Goal: Transaction & Acquisition: Book appointment/travel/reservation

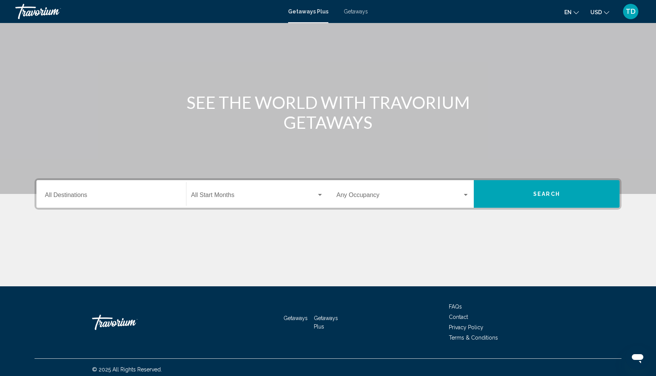
scroll to position [40, 0]
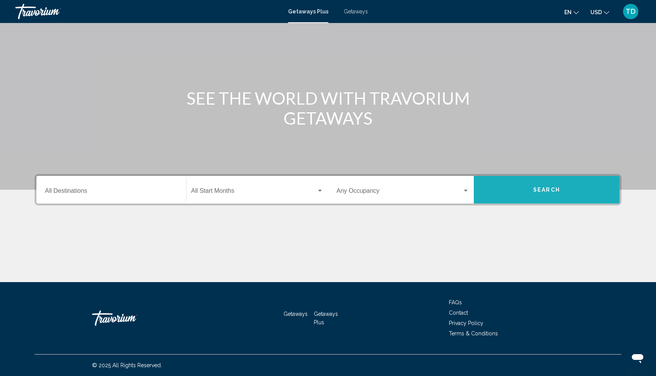
click at [512, 186] on button "Search" at bounding box center [547, 190] width 146 height 28
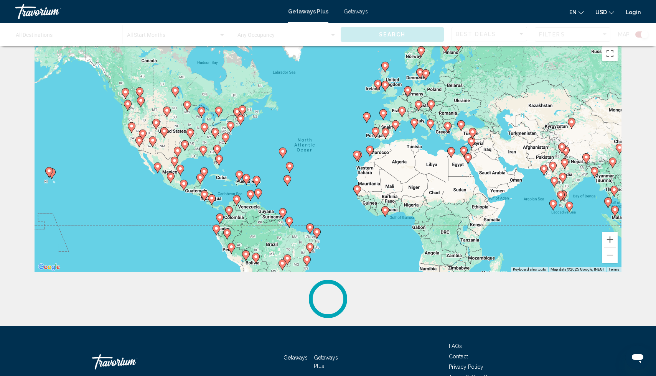
scroll to position [55, 0]
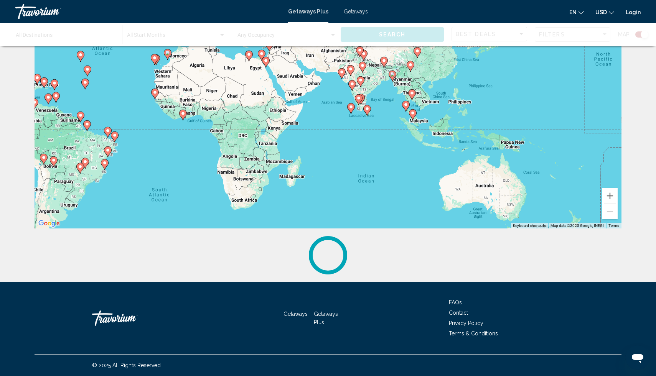
drag, startPoint x: 556, startPoint y: 159, endPoint x: 348, endPoint y: 106, distance: 214.6
click at [348, 106] on div "To activate drag with keyboard, press Alt + Enter. Once in keyboard drag state,…" at bounding box center [328, 113] width 587 height 230
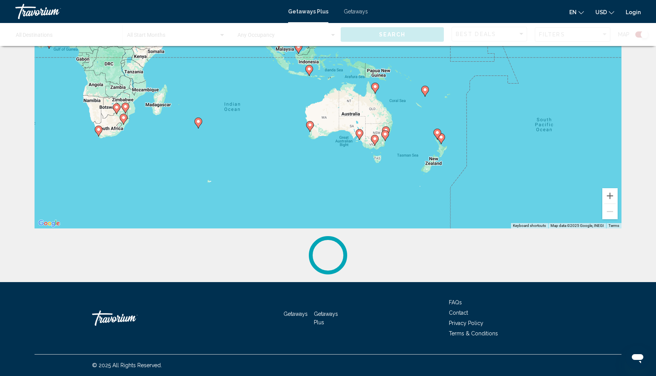
drag, startPoint x: 578, startPoint y: 201, endPoint x: 441, endPoint y: 127, distance: 155.0
click at [441, 127] on div "To activate drag with keyboard, press Alt + Enter. Once in keyboard drag state,…" at bounding box center [328, 113] width 587 height 230
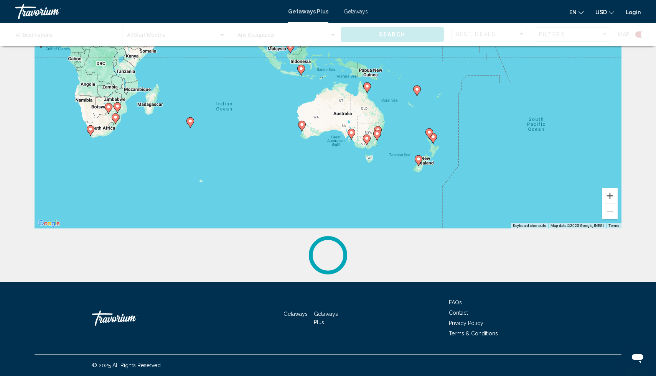
click at [613, 195] on button "Zoom in" at bounding box center [609, 195] width 15 height 15
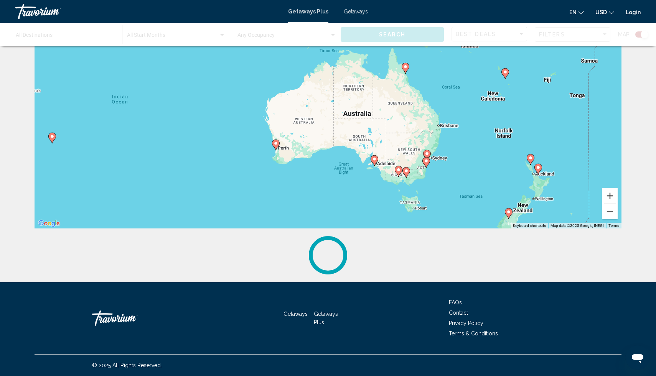
click at [613, 195] on button "Zoom in" at bounding box center [609, 195] width 15 height 15
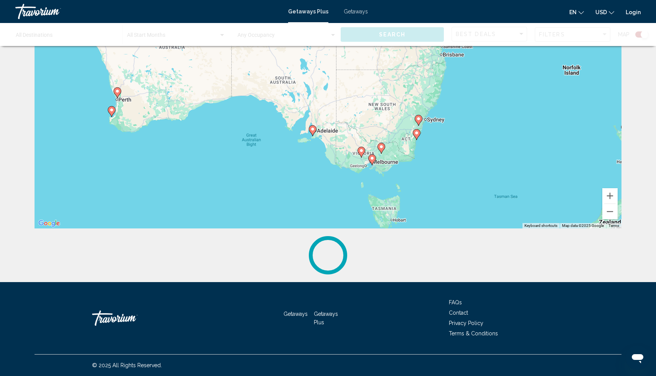
drag, startPoint x: 572, startPoint y: 203, endPoint x: 464, endPoint y: 119, distance: 136.5
click at [464, 119] on div "To activate drag with keyboard, press Alt + Enter. Once in keyboard drag state,…" at bounding box center [328, 113] width 587 height 230
click at [613, 196] on button "Zoom in" at bounding box center [609, 195] width 15 height 15
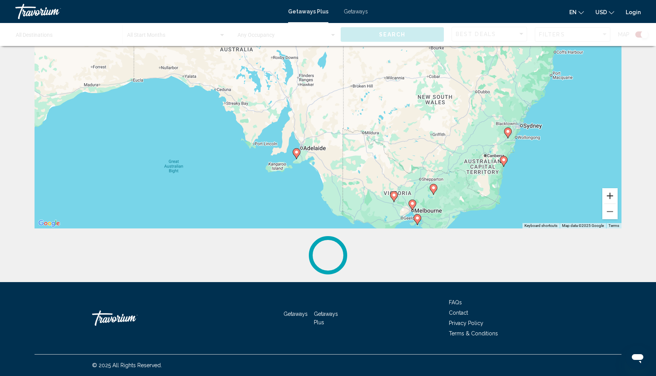
click at [607, 195] on button "Zoom in" at bounding box center [609, 195] width 15 height 15
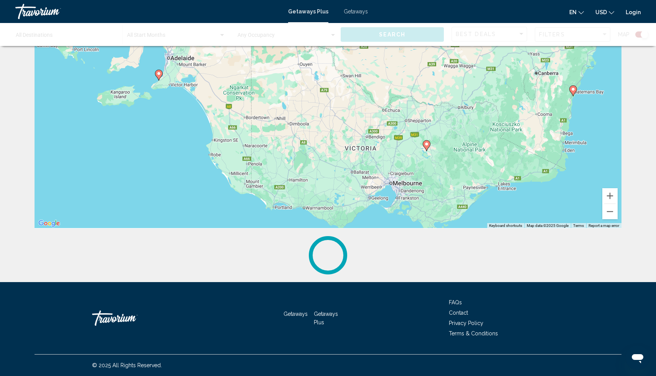
drag, startPoint x: 566, startPoint y: 198, endPoint x: 453, endPoint y: 65, distance: 175.0
click at [453, 65] on div "To activate drag with keyboard, press Alt + Enter. Once in keyboard drag state,…" at bounding box center [328, 113] width 587 height 230
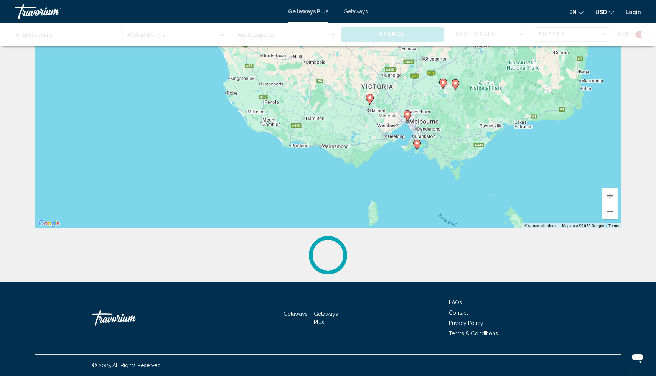
drag, startPoint x: 473, startPoint y: 167, endPoint x: 497, endPoint y: 117, distance: 54.9
click at [495, 114] on div "To activate drag with keyboard, press Alt + Enter. Once in keyboard drag state,…" at bounding box center [328, 113] width 587 height 230
click at [609, 199] on button "Zoom in" at bounding box center [609, 195] width 15 height 15
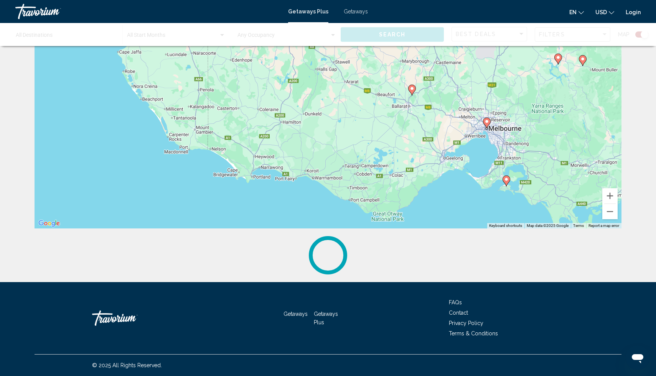
click at [488, 124] on image "Main content" at bounding box center [487, 121] width 5 height 5
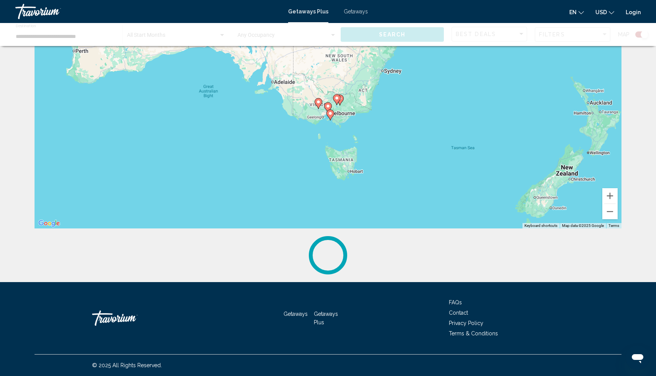
click at [332, 116] on icon "Main content" at bounding box center [330, 115] width 7 height 10
type input "**********"
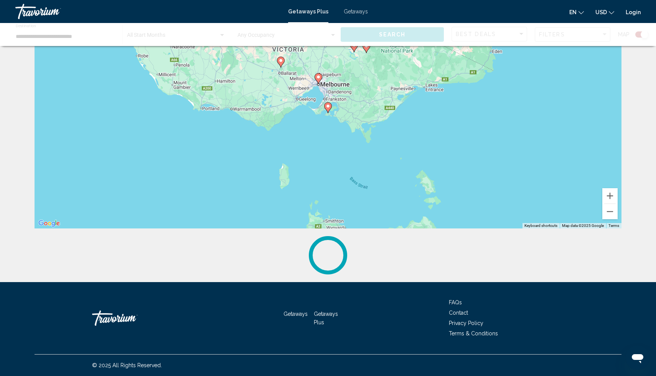
click at [319, 78] on image "Main content" at bounding box center [318, 77] width 5 height 5
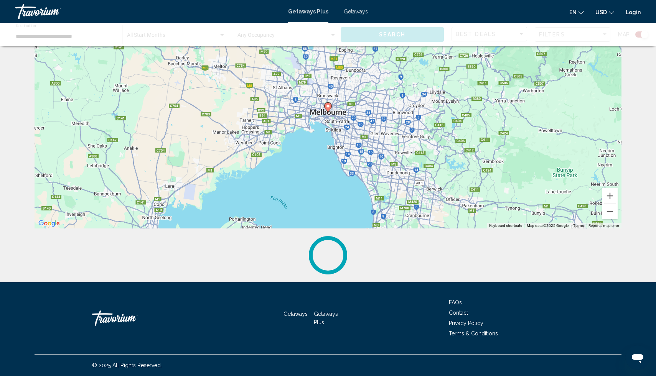
click at [328, 106] on image "Main content" at bounding box center [328, 106] width 5 height 5
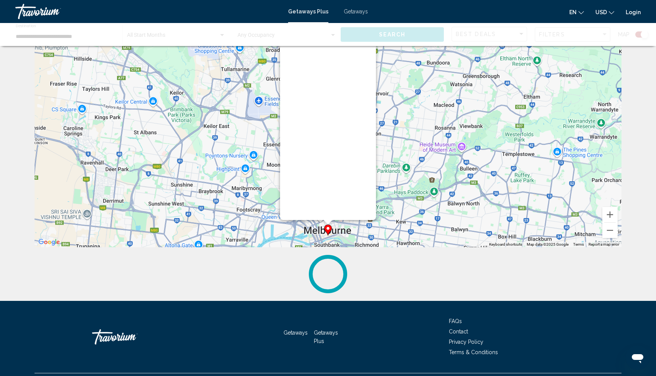
scroll to position [0, 0]
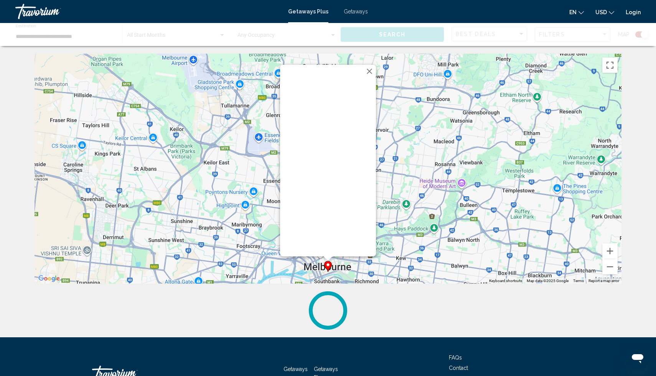
click at [404, 170] on div "To activate drag with keyboard, press Alt + Enter. Once in keyboard drag state,…" at bounding box center [328, 169] width 587 height 230
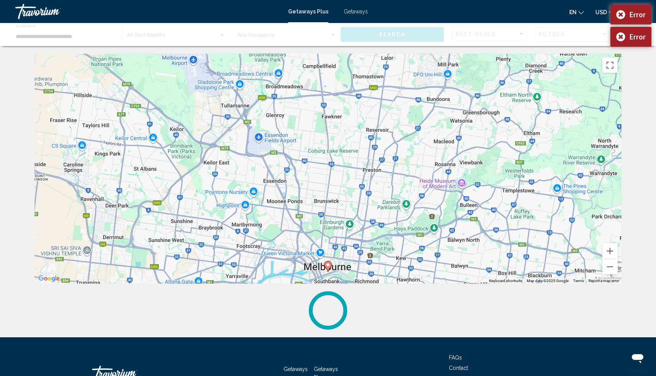
click at [444, 194] on div "To activate drag with keyboard, press Alt + Enter. Once in keyboard drag state,…" at bounding box center [328, 169] width 587 height 230
click at [330, 267] on image "Main content" at bounding box center [328, 265] width 5 height 5
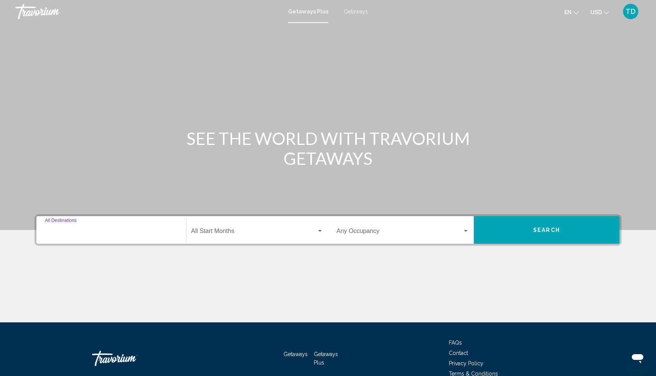
click at [94, 233] on input "Destination All Destinations" at bounding box center [111, 232] width 133 height 7
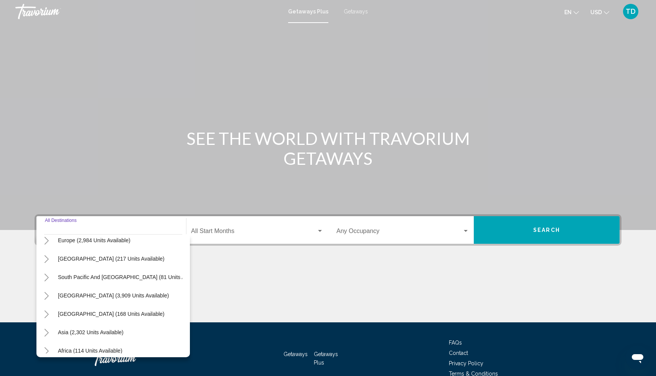
scroll to position [101, 5]
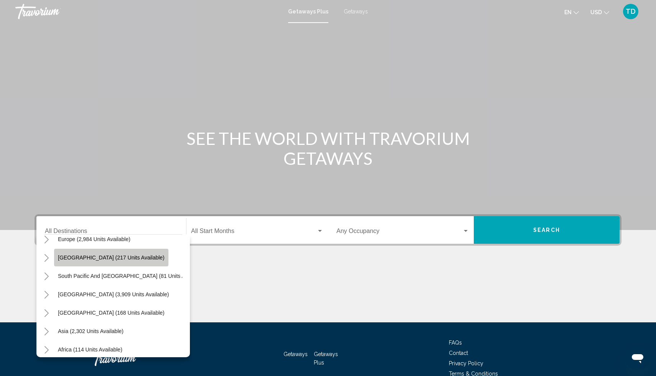
click at [114, 256] on span "[GEOGRAPHIC_DATA] (217 units available)" at bounding box center [111, 258] width 107 height 6
type input "**********"
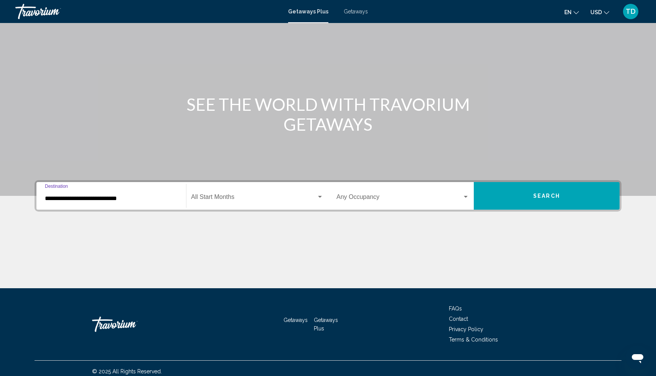
scroll to position [40, 0]
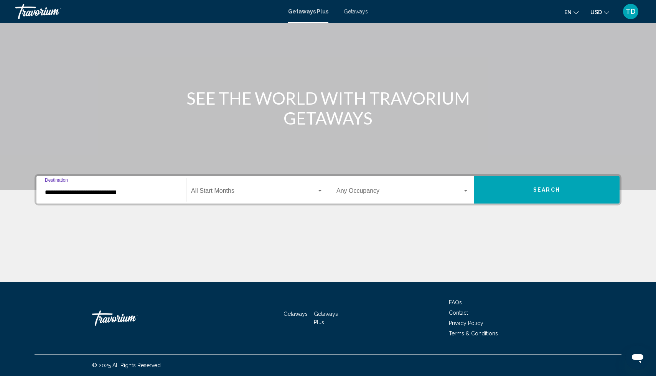
click at [560, 189] on button "Search" at bounding box center [547, 190] width 146 height 28
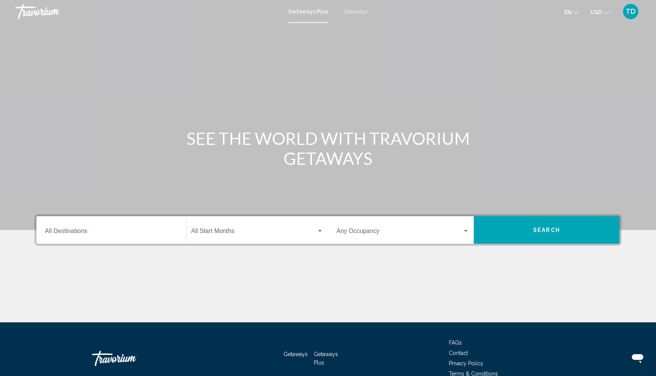
click at [74, 231] on input "Destination All Destinations" at bounding box center [111, 232] width 133 height 7
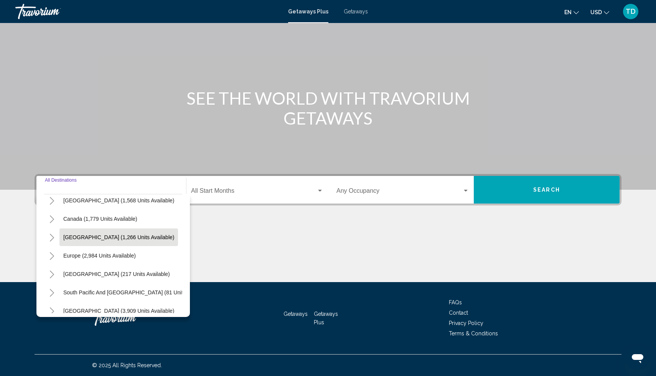
scroll to position [45, 0]
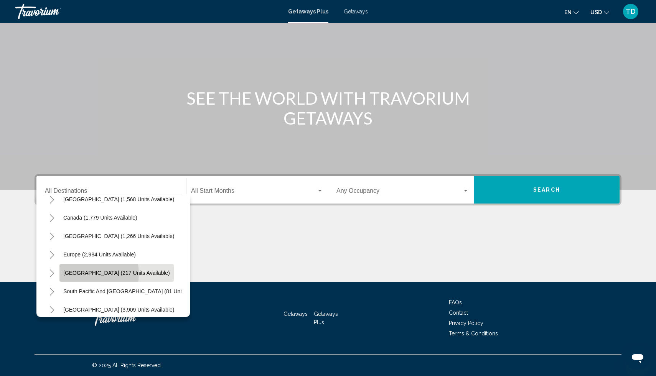
click at [81, 274] on span "[GEOGRAPHIC_DATA] (217 units available)" at bounding box center [116, 273] width 107 height 6
type input "**********"
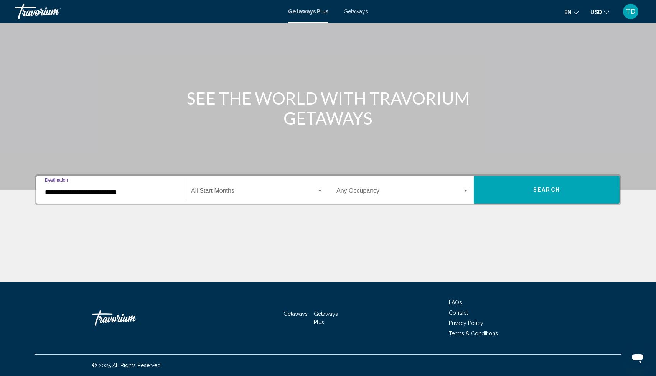
click at [319, 191] on div "Search widget" at bounding box center [320, 191] width 4 height 2
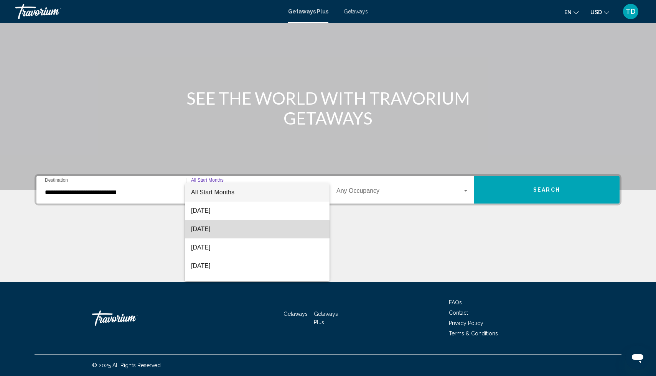
click at [219, 230] on span "[DATE]" at bounding box center [257, 229] width 132 height 18
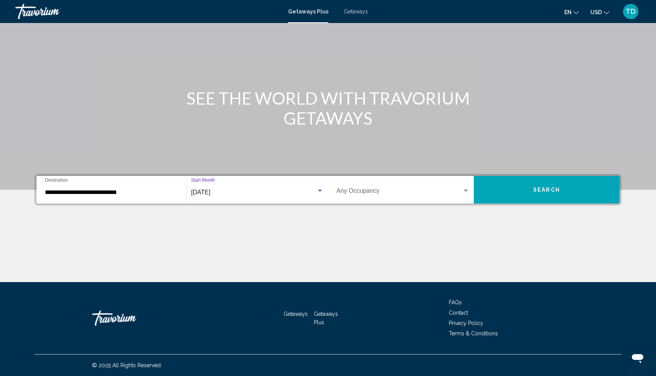
scroll to position [40, 0]
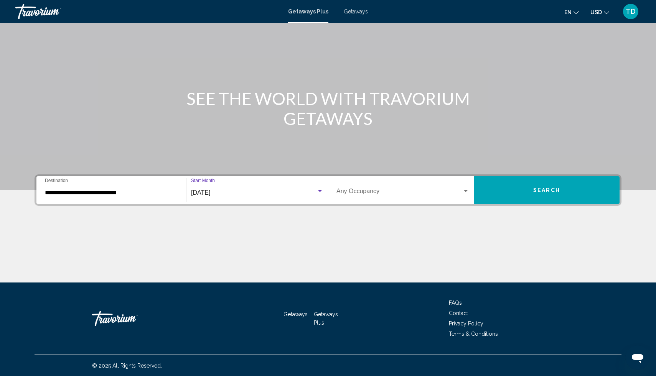
click at [532, 191] on button "Search" at bounding box center [547, 190] width 146 height 28
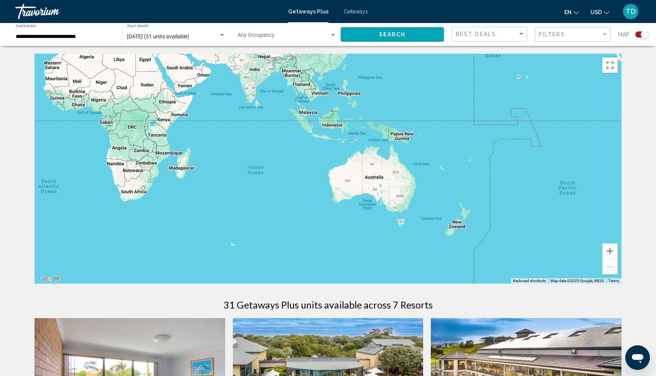
drag, startPoint x: 549, startPoint y: 208, endPoint x: 246, endPoint y: 108, distance: 319.0
click at [241, 93] on div "Main content" at bounding box center [328, 169] width 587 height 230
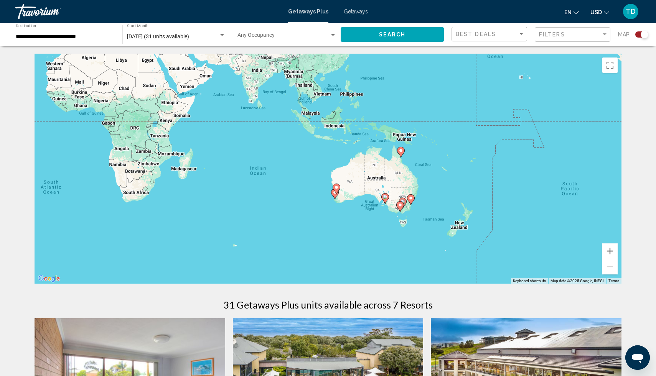
click at [333, 35] on div "Search widget" at bounding box center [333, 35] width 4 height 2
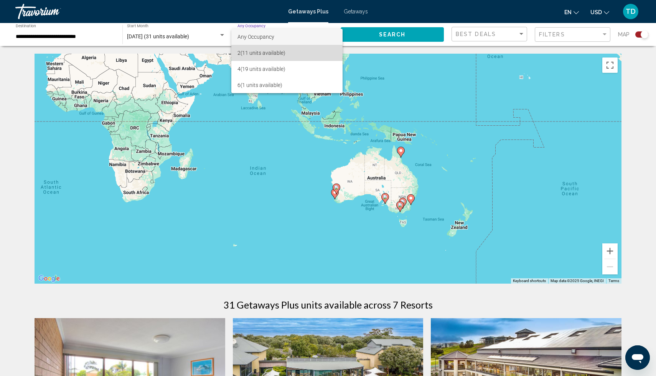
click at [258, 51] on span "2 (11 units available)" at bounding box center [286, 53] width 99 height 16
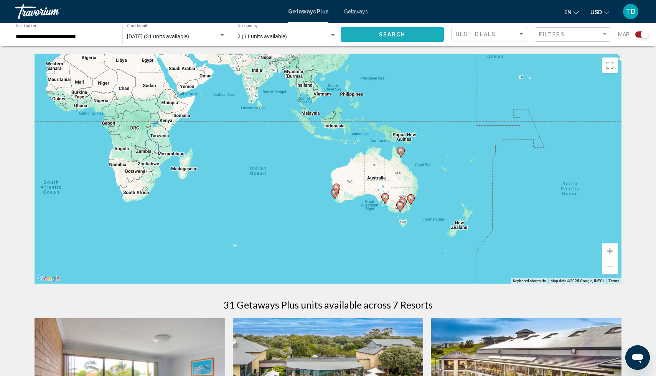
click at [397, 37] on span "Search" at bounding box center [392, 35] width 27 height 6
click at [221, 35] on div "Search widget" at bounding box center [222, 35] width 4 height 2
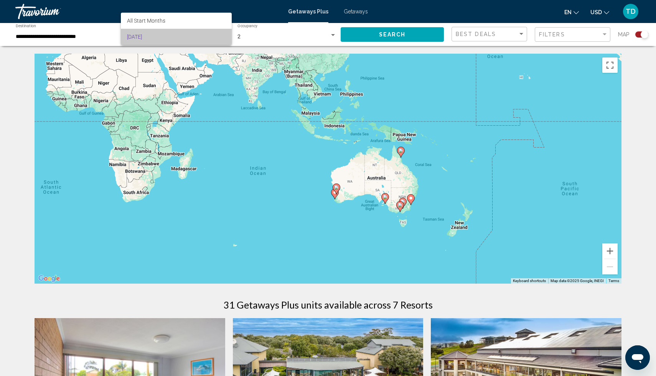
click at [221, 35] on span "[DATE]" at bounding box center [176, 37] width 99 height 16
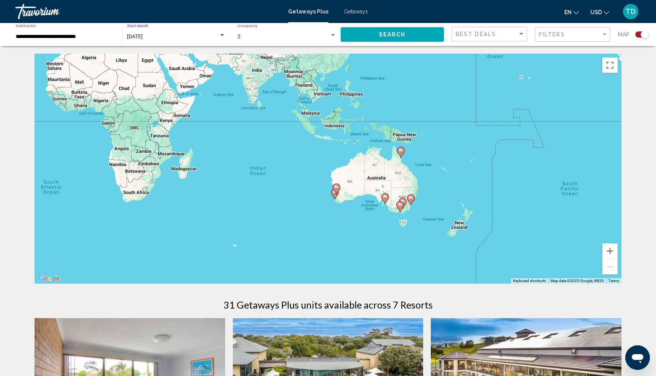
click at [221, 35] on div "Search widget" at bounding box center [222, 35] width 4 height 2
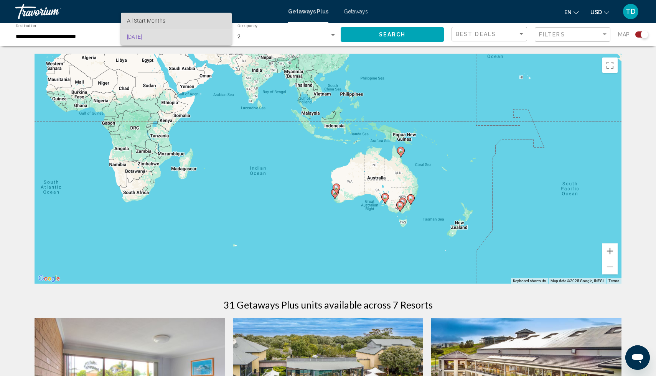
click at [175, 19] on span "All Start Months" at bounding box center [176, 21] width 99 height 16
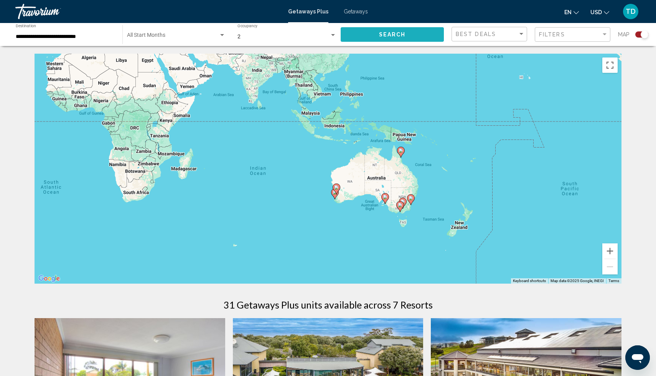
click at [380, 36] on span "Search" at bounding box center [392, 35] width 27 height 6
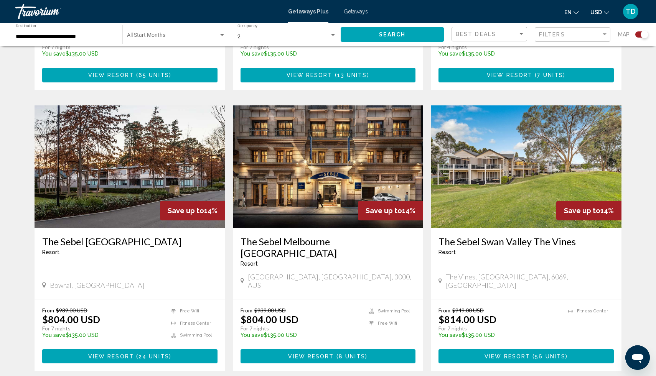
scroll to position [780, 0]
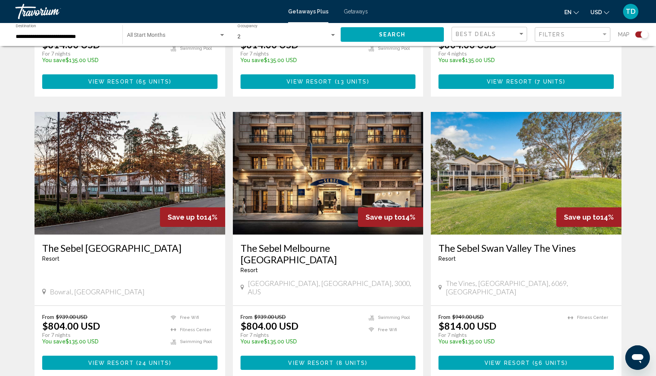
click at [334, 356] on button "View Resort ( 8 units )" at bounding box center [328, 363] width 175 height 14
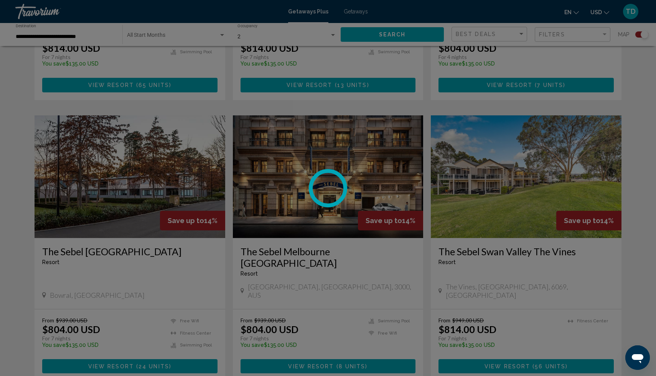
scroll to position [776, 0]
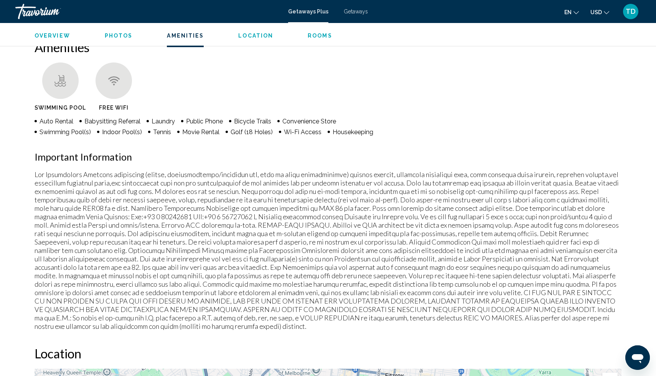
scroll to position [578, 0]
